Goal: Information Seeking & Learning: Check status

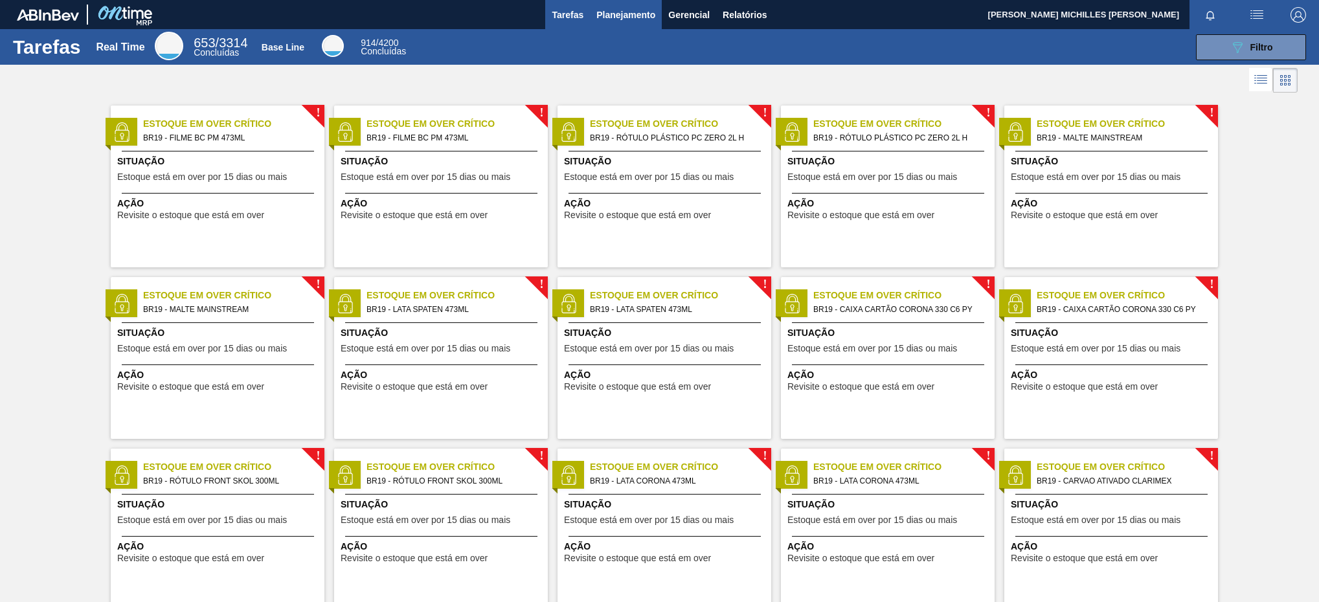
click at [646, 12] on span "Planejamento" at bounding box center [626, 15] width 59 height 16
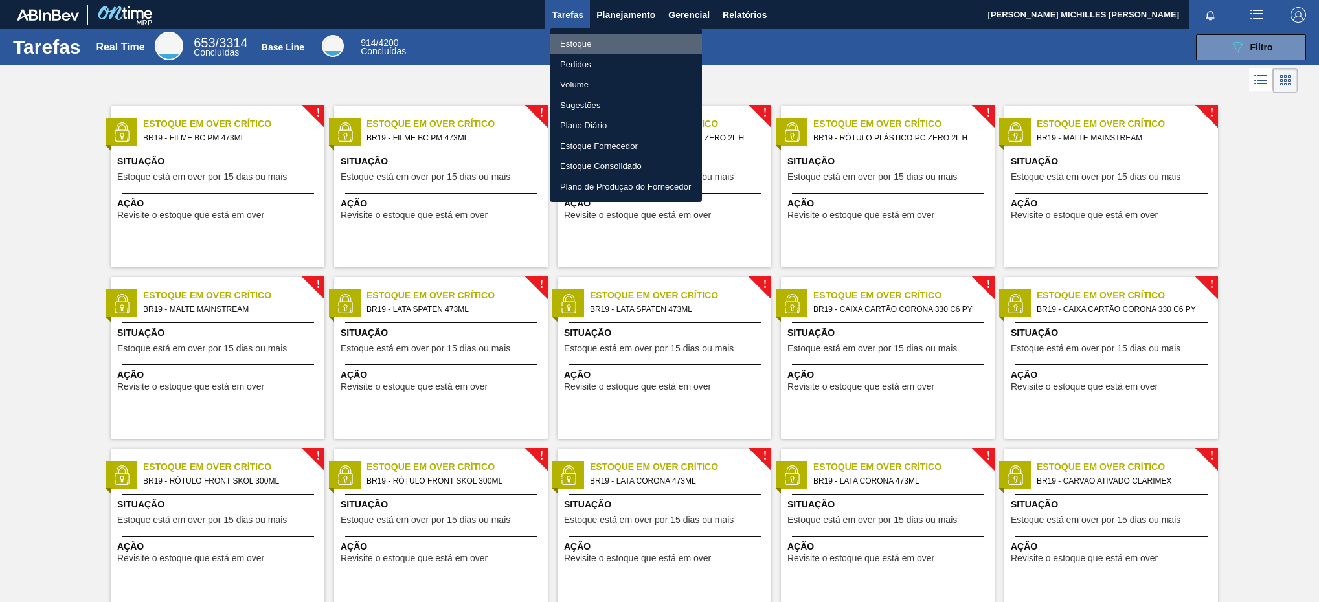
click at [649, 37] on li "Estoque" at bounding box center [626, 44] width 152 height 21
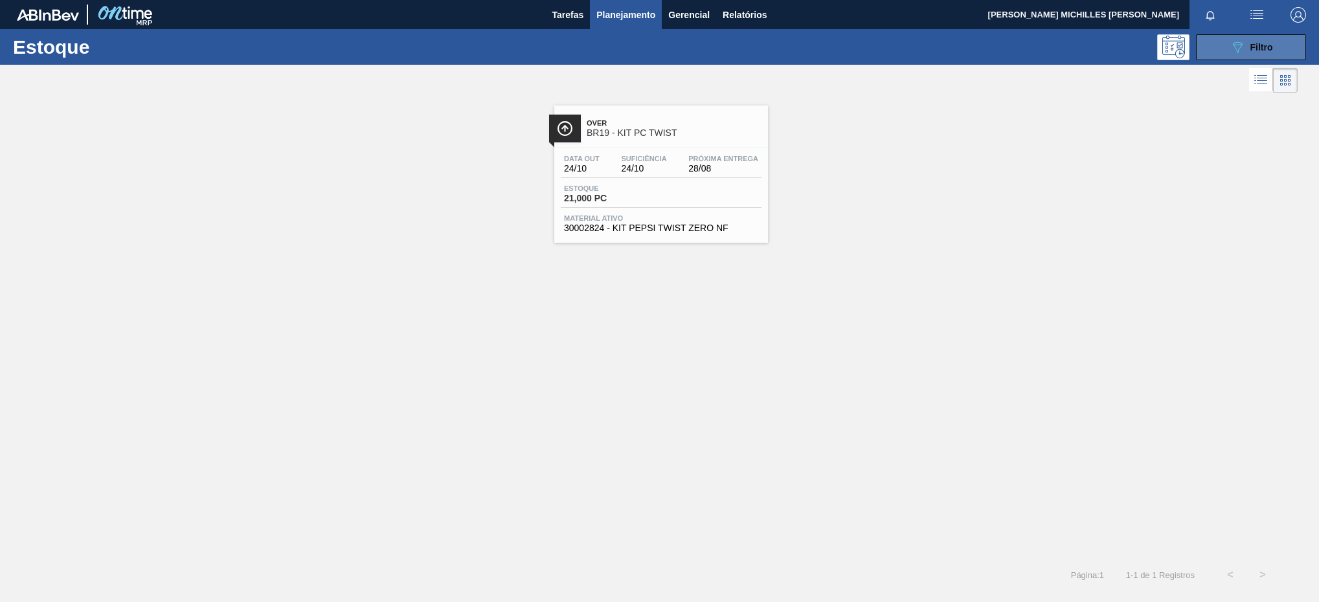
click at [1244, 54] on icon "089F7B8B-B2A5-4AFE-B5C0-19BA573D28AC" at bounding box center [1238, 48] width 16 height 16
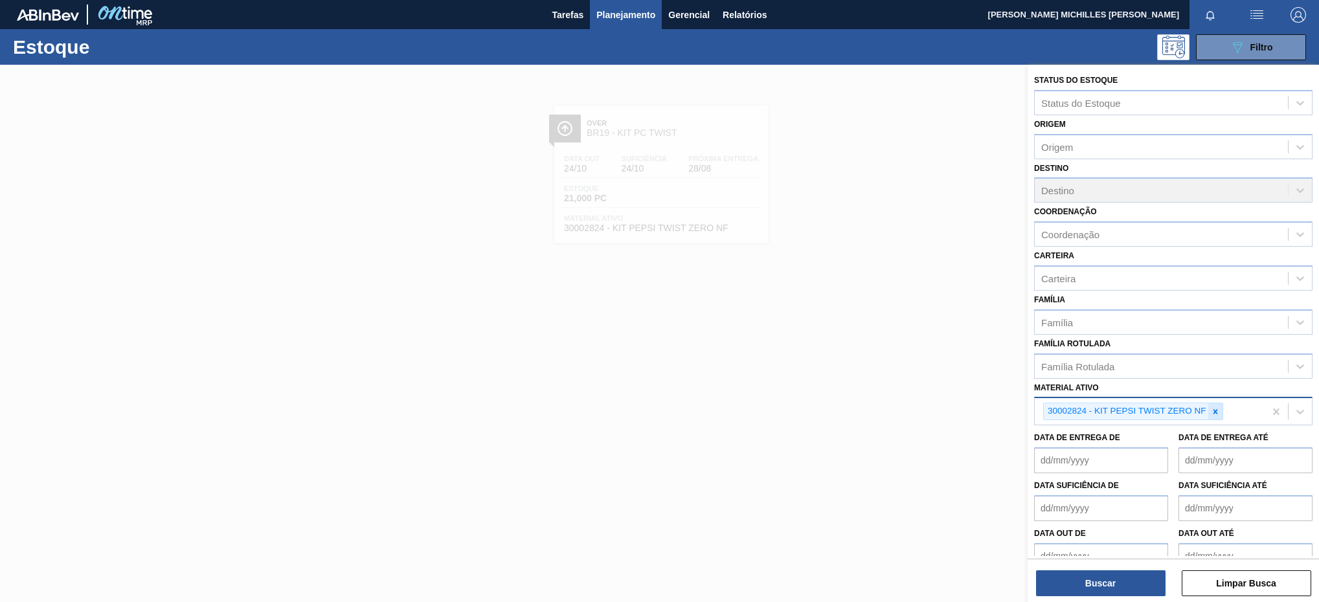
click at [1216, 415] on icon at bounding box center [1215, 411] width 9 height 9
paste ativo "30029828"
type ativo "30029828"
click at [1194, 445] on div "30029828 - FILME CONT 800X65 AP MP 473 C12 429" at bounding box center [1173, 442] width 279 height 24
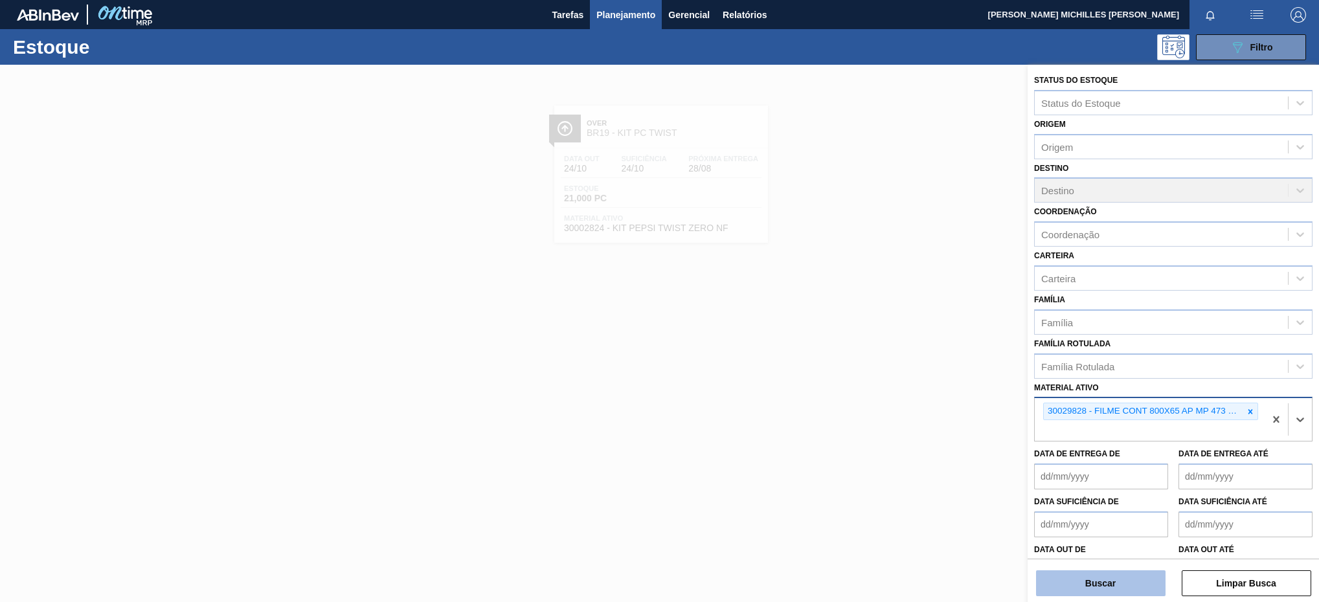
click at [1129, 584] on button "Buscar" at bounding box center [1101, 584] width 130 height 26
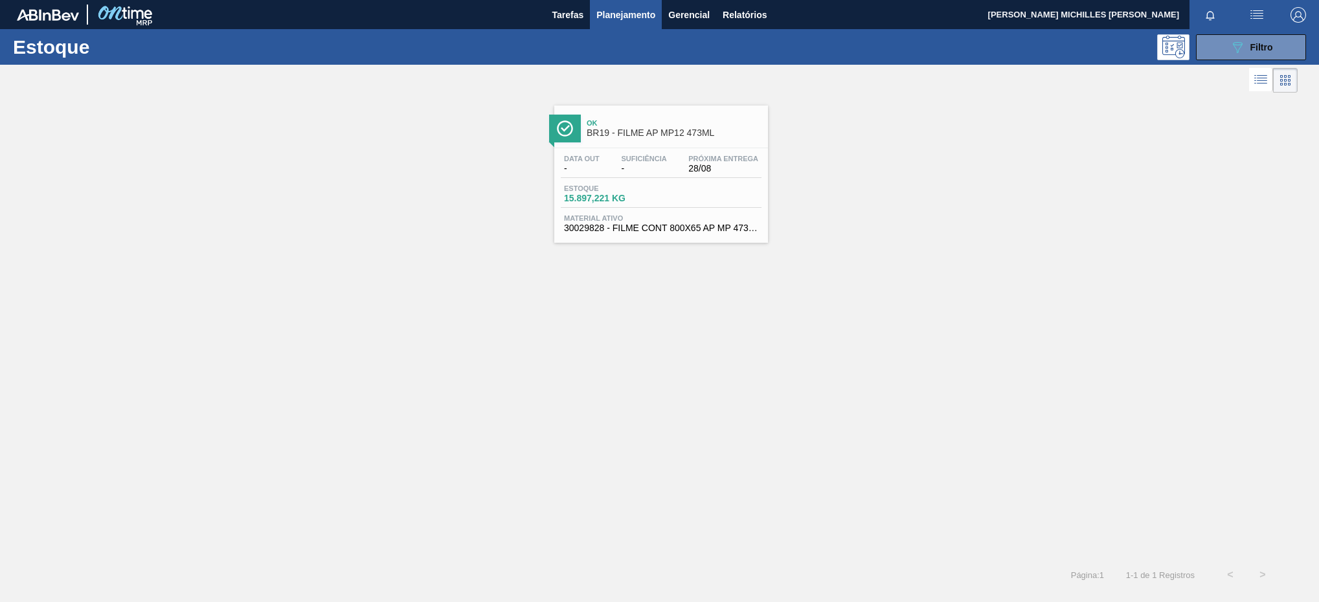
click at [719, 183] on div "Data out - Suficiência - Próxima Entrega 28/08 Estoque 15.897,221 KG Material a…" at bounding box center [661, 192] width 214 height 88
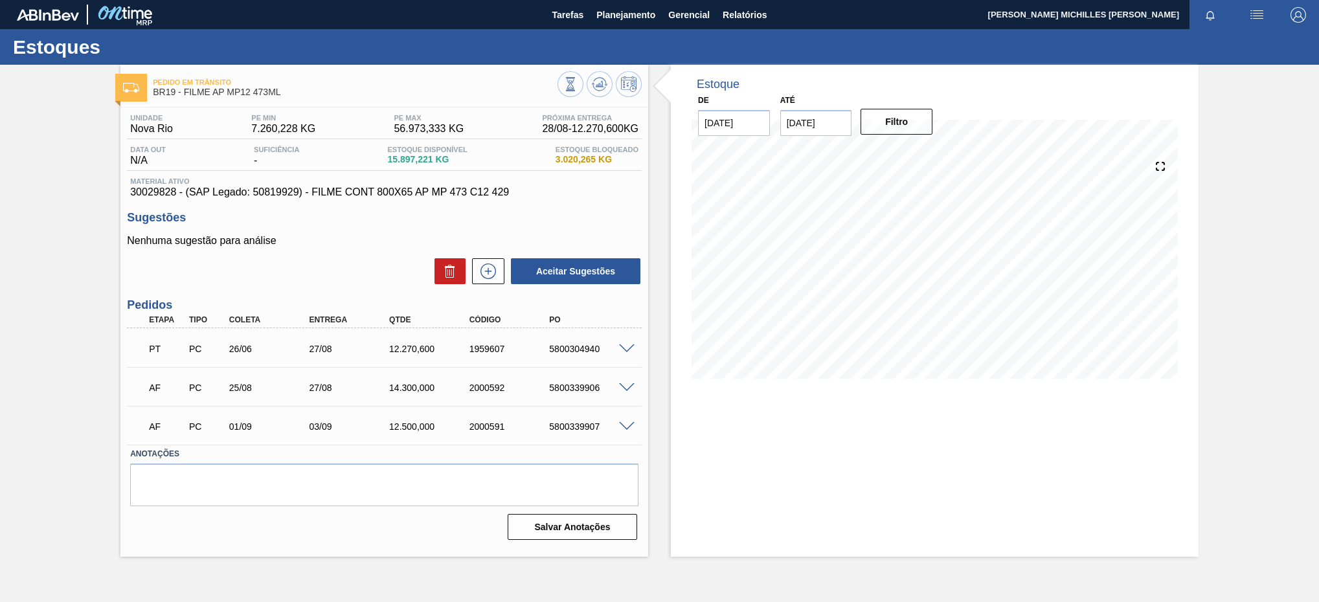
click at [628, 346] on div at bounding box center [629, 348] width 26 height 10
click at [624, 352] on span at bounding box center [627, 350] width 16 height 10
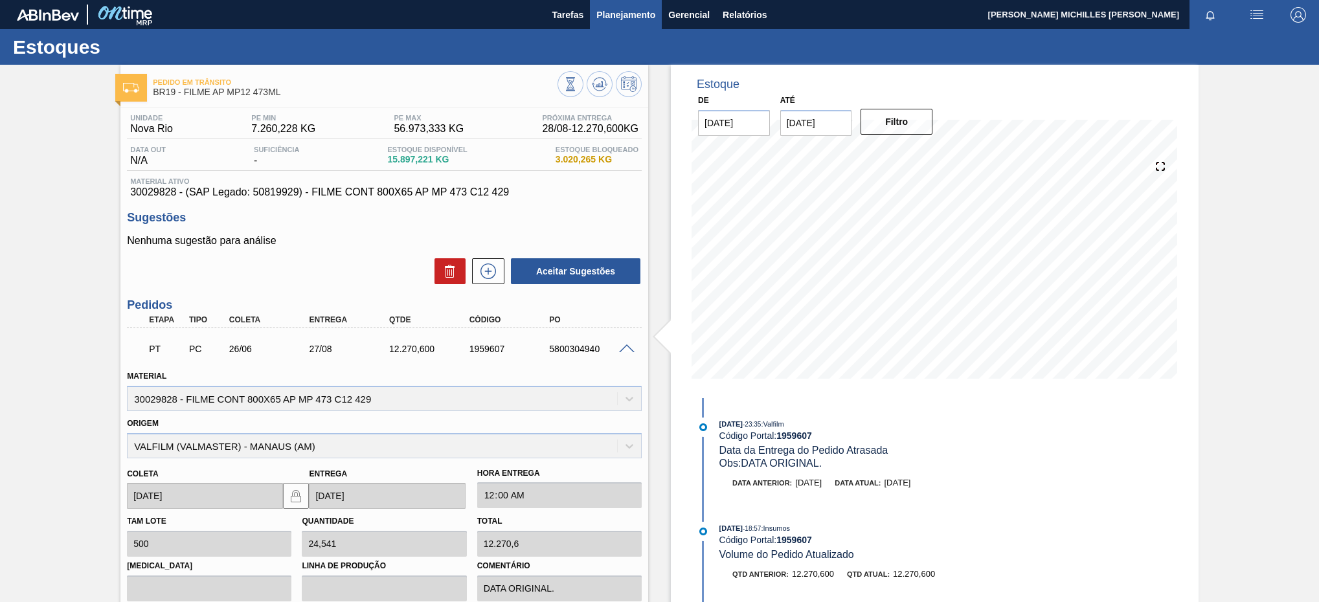
click at [606, 14] on span "Planejamento" at bounding box center [626, 15] width 59 height 16
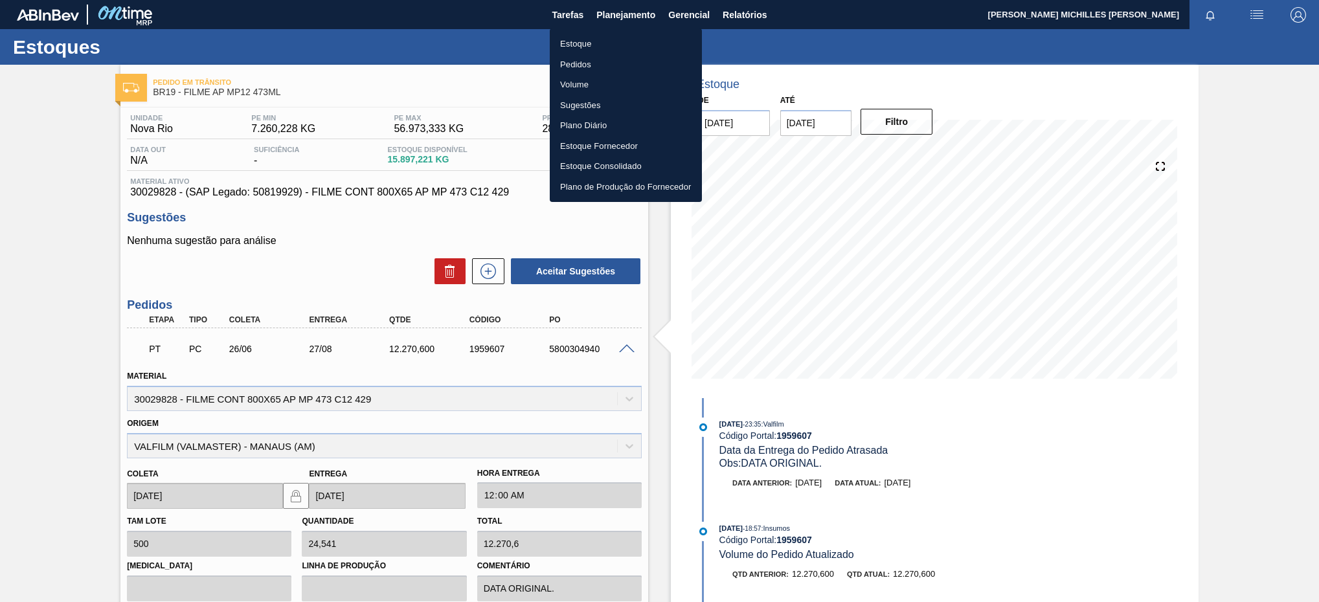
click at [574, 40] on li "Estoque" at bounding box center [626, 44] width 152 height 21
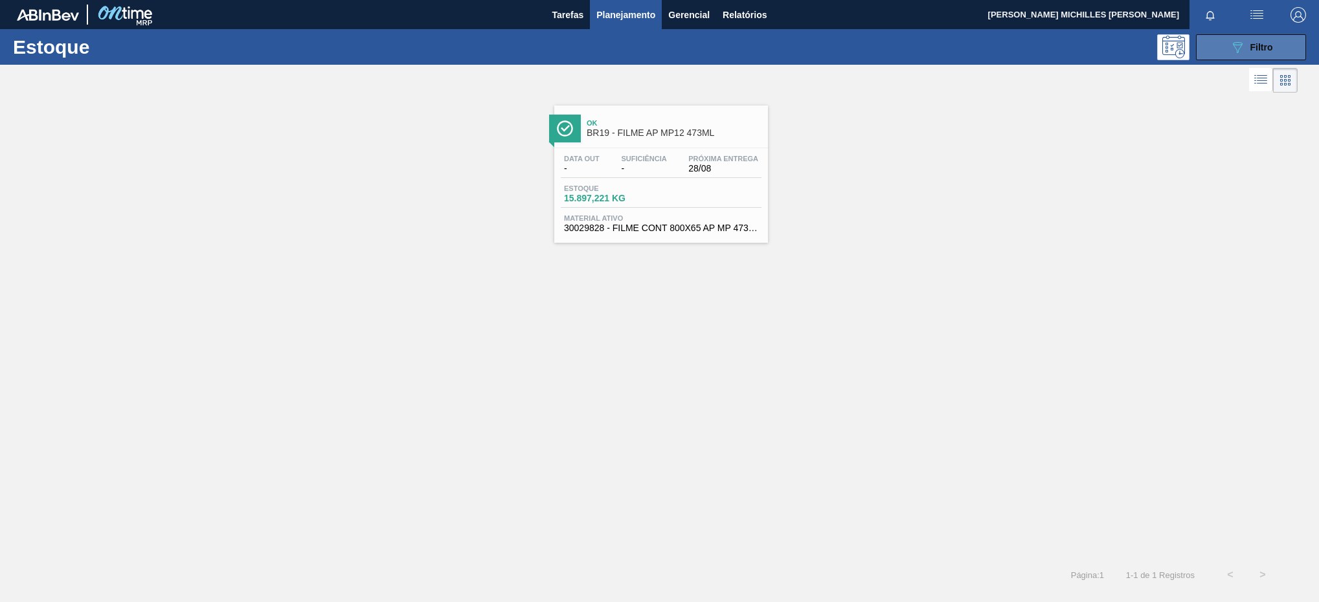
click at [1219, 40] on button "089F7B8B-B2A5-4AFE-B5C0-19BA573D28AC Filtro" at bounding box center [1251, 47] width 110 height 26
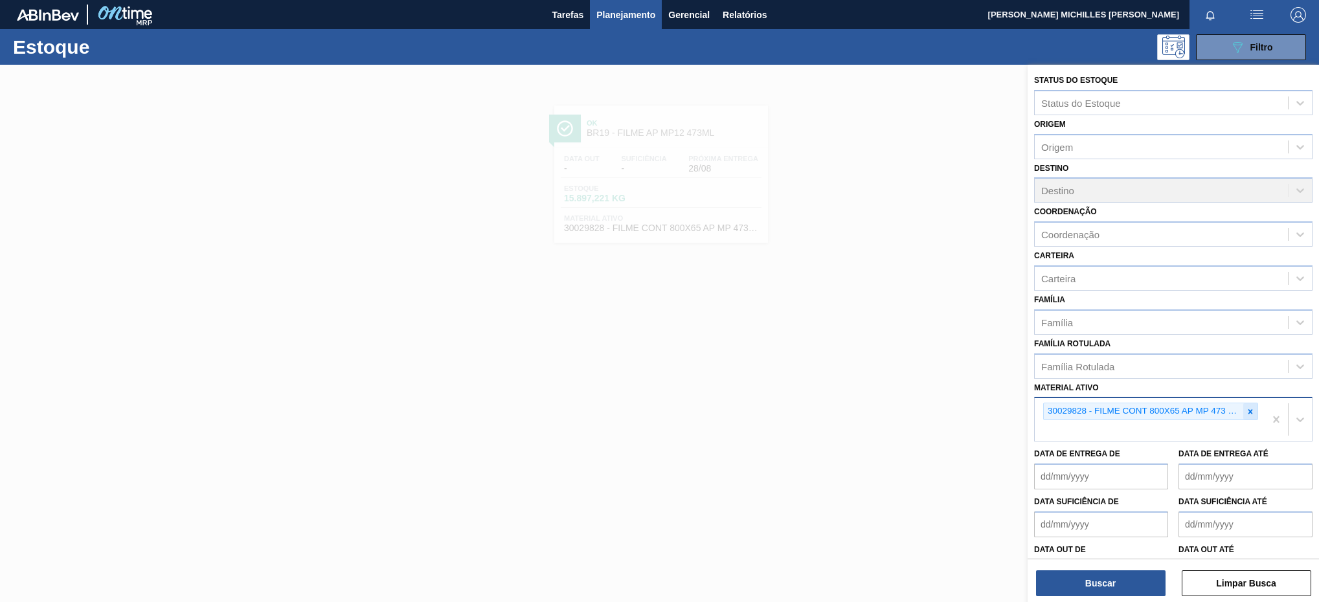
click at [1248, 416] on div at bounding box center [1251, 412] width 14 height 16
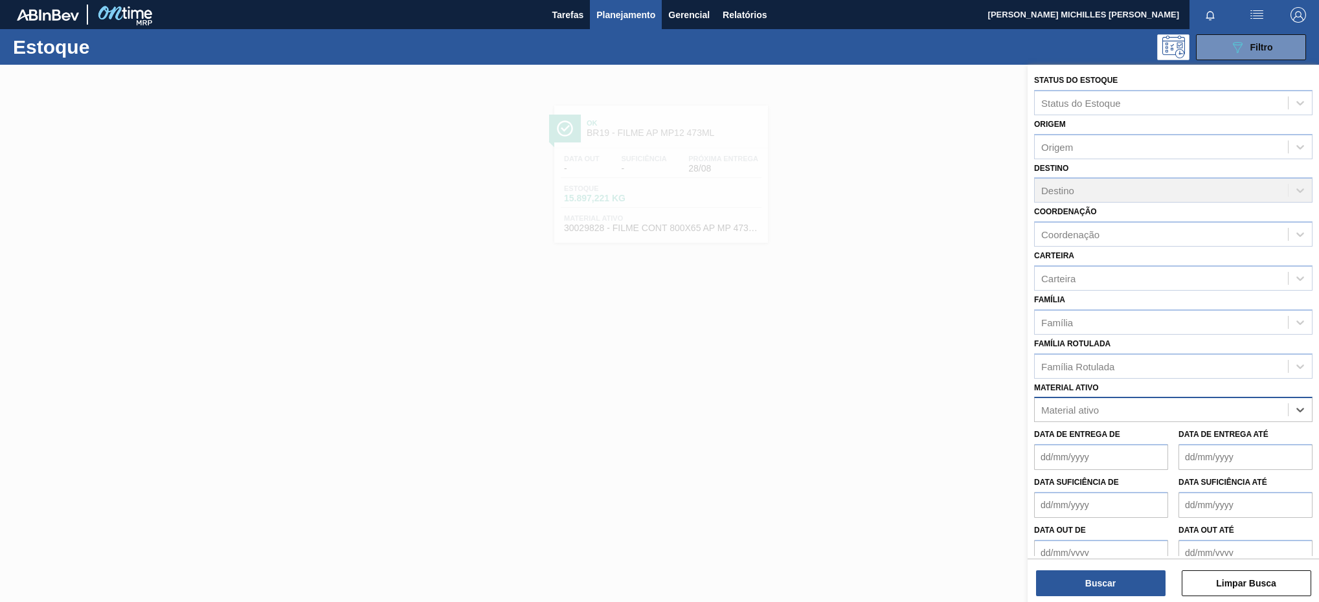
paste ativo "30002824"
type ativo "30002824"
click at [1121, 442] on div "30002824 - KIT PEPSI TWIST ZERO NF" at bounding box center [1173, 442] width 279 height 24
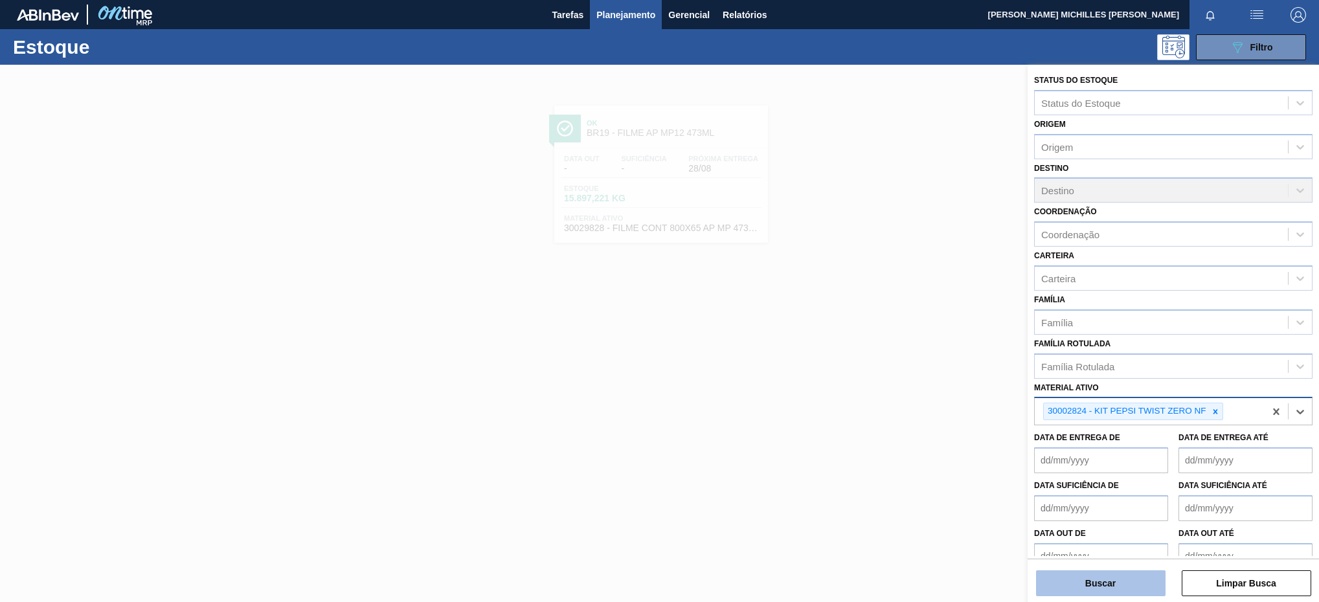
click at [1139, 582] on button "Buscar" at bounding box center [1101, 584] width 130 height 26
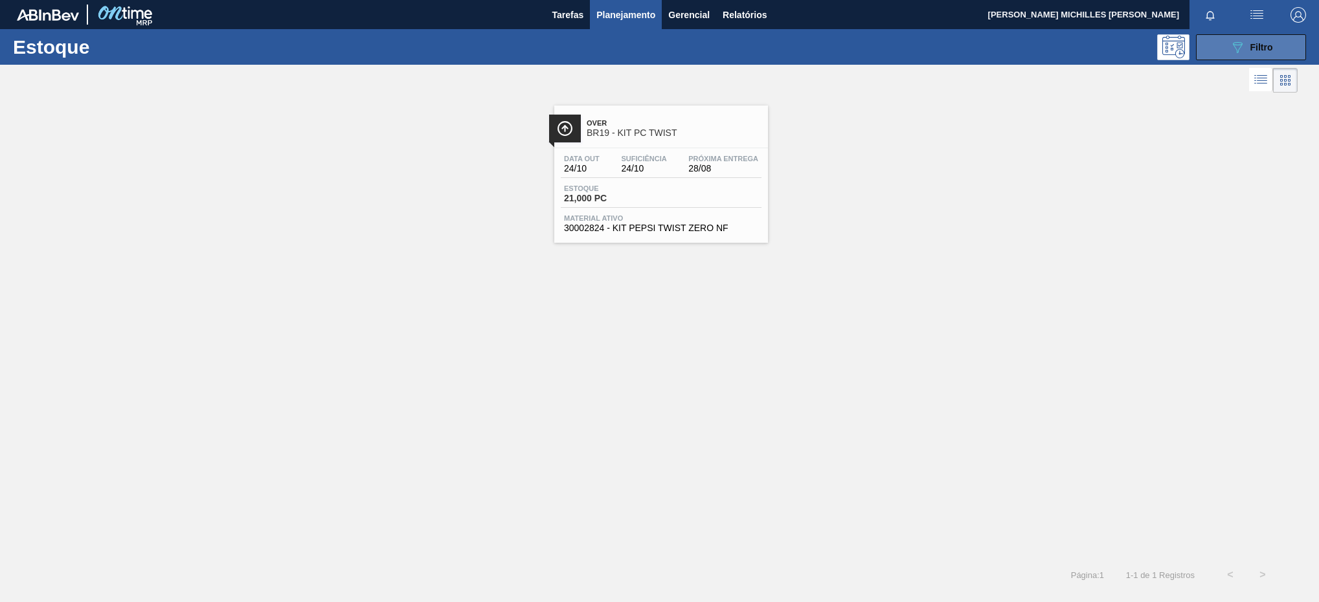
click at [1222, 56] on button "089F7B8B-B2A5-4AFE-B5C0-19BA573D28AC Filtro" at bounding box center [1251, 47] width 110 height 26
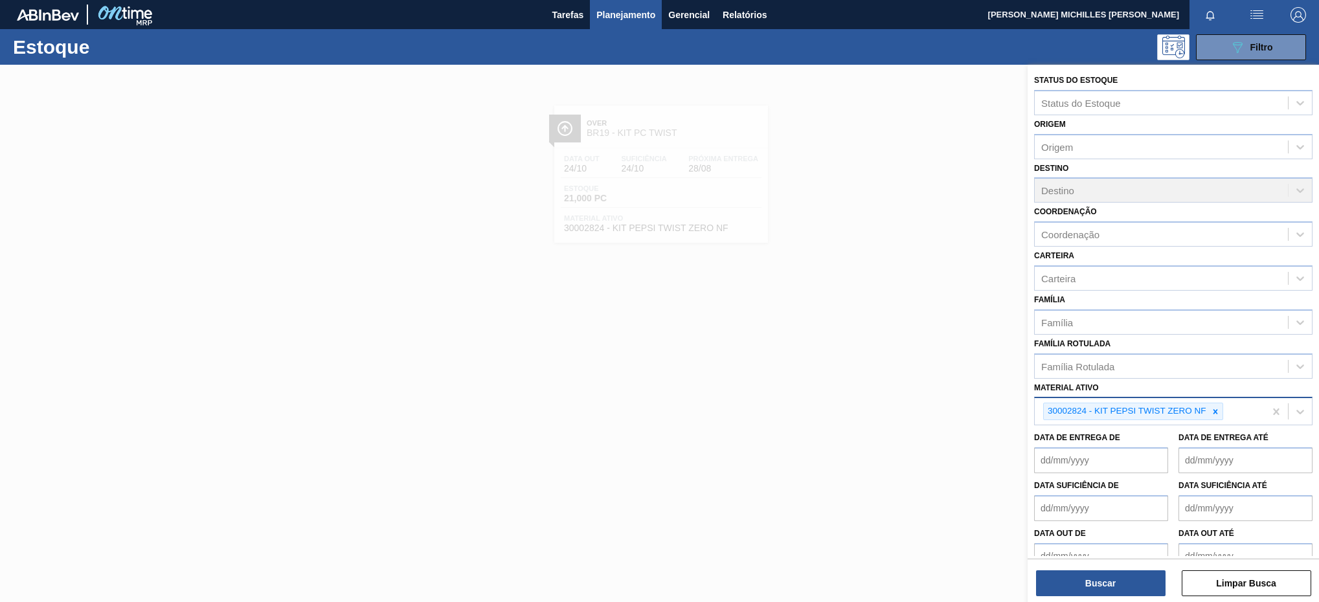
click at [1214, 412] on icon at bounding box center [1215, 411] width 9 height 9
paste ativo "30006636"
type ativo "30006636"
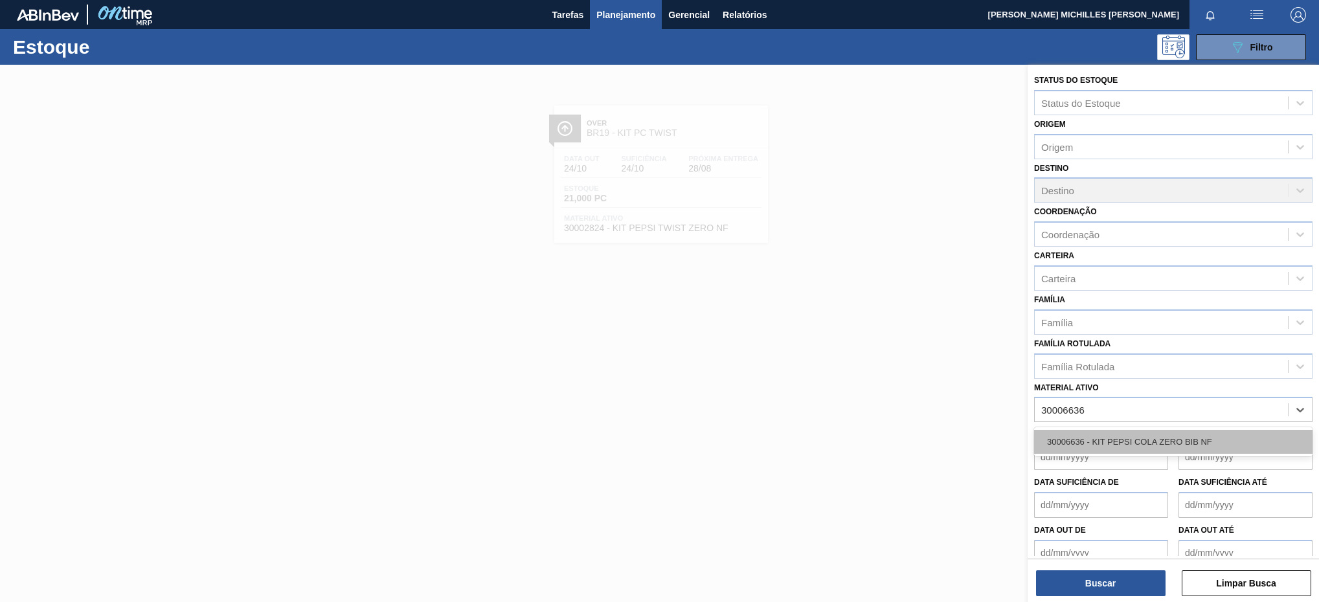
click at [1154, 448] on div "30006636 - KIT PEPSI COLA ZERO BIB NF" at bounding box center [1173, 442] width 279 height 24
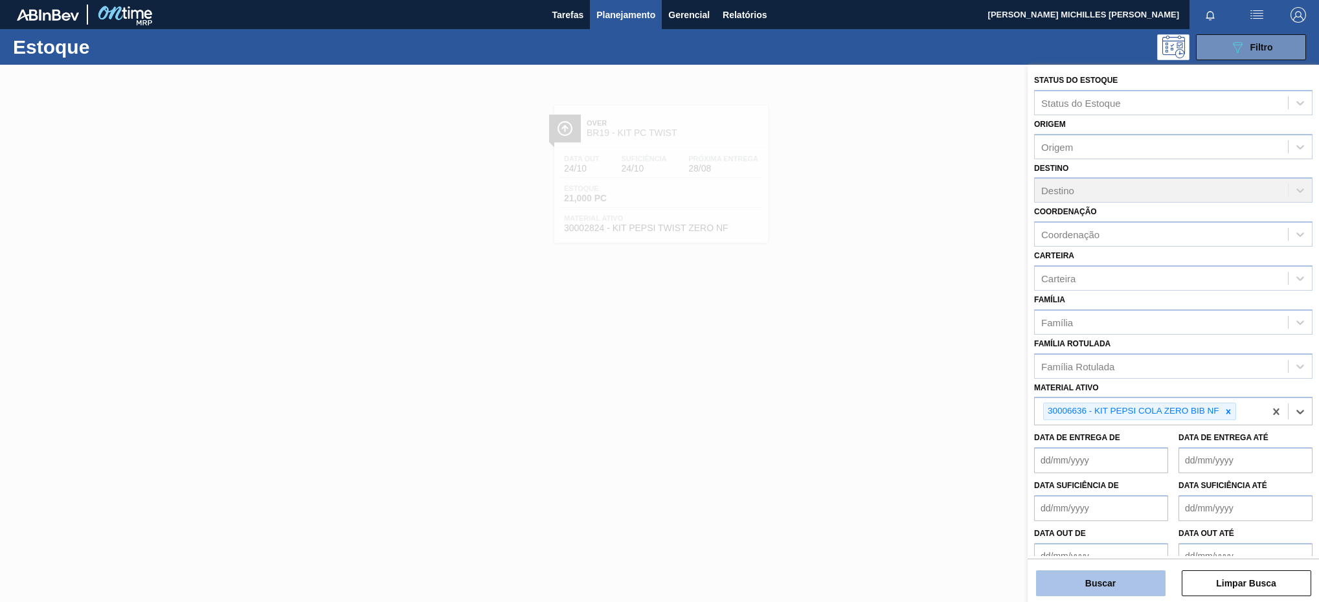
click at [1135, 586] on button "Buscar" at bounding box center [1101, 584] width 130 height 26
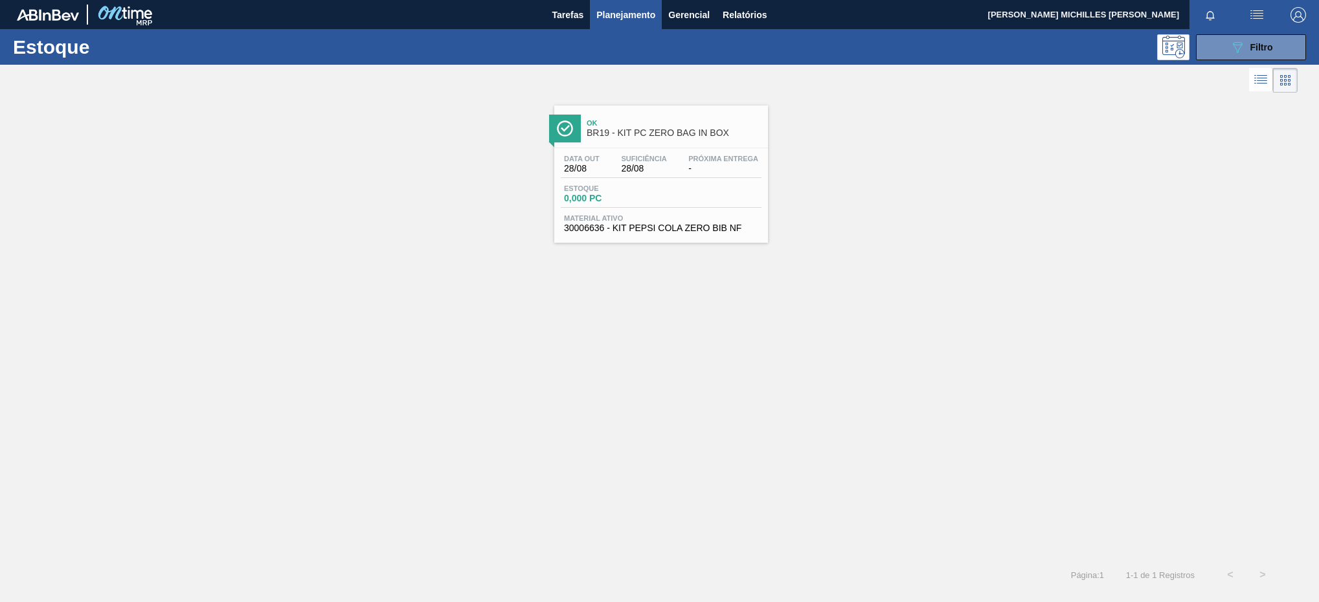
click at [700, 199] on div "Estoque 0,000 PC" at bounding box center [661, 196] width 201 height 23
